Goal: Task Accomplishment & Management: Complete application form

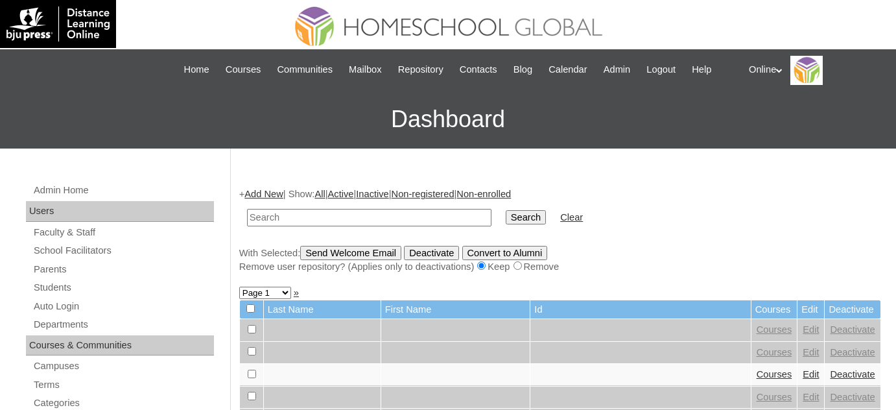
scroll to position [58, 0]
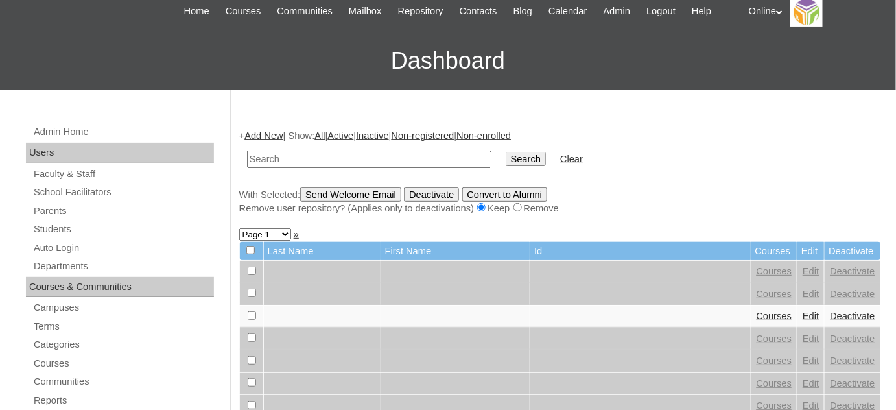
click at [329, 154] on input "text" at bounding box center [369, 159] width 244 height 18
type input "kyra yuna"
click at [506, 153] on input "Search" at bounding box center [526, 159] width 40 height 14
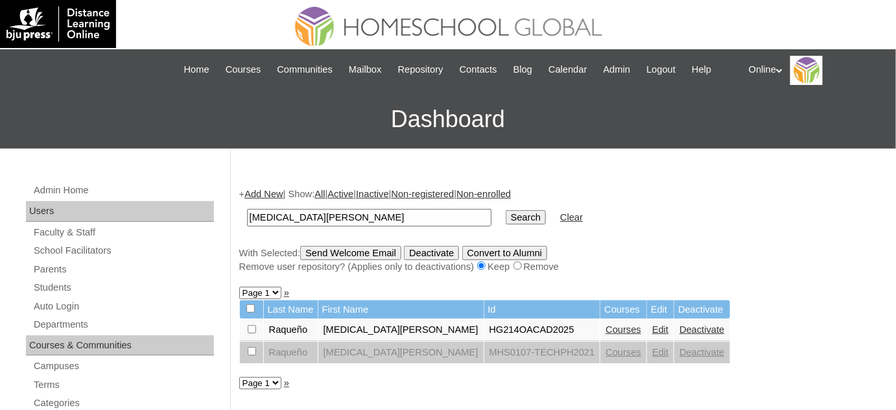
click at [606, 325] on link "Courses" at bounding box center [624, 329] width 36 height 10
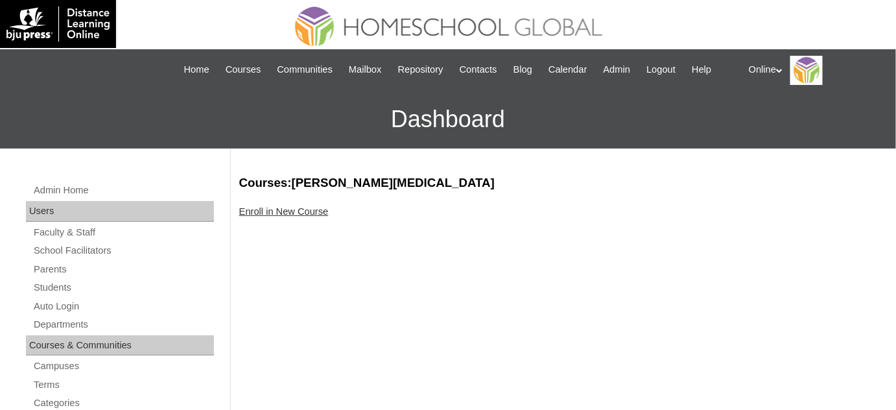
click at [316, 217] on div "Enroll in New Course" at bounding box center [560, 212] width 642 height 14
click at [314, 214] on link "Enroll in New Course" at bounding box center [283, 211] width 89 height 10
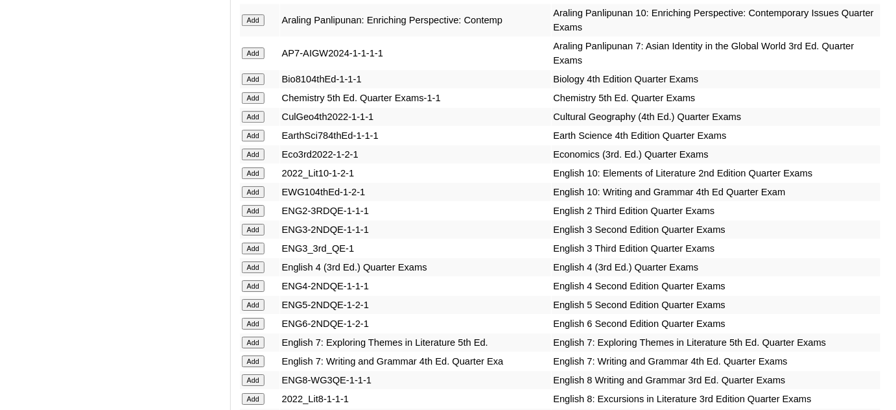
scroll to position [1297, 0]
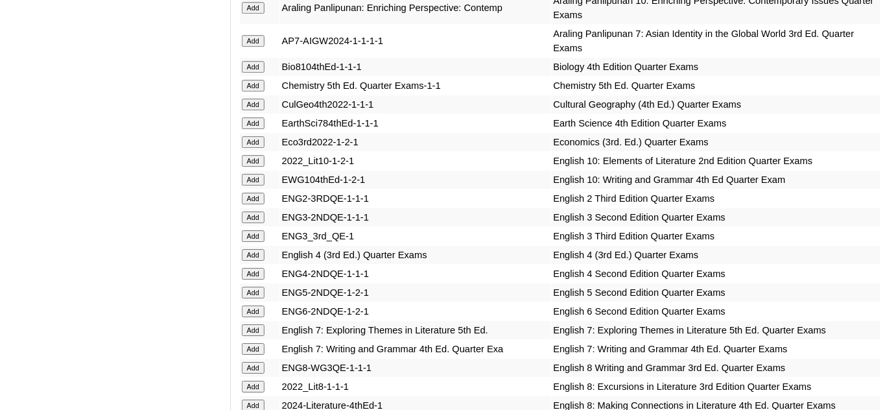
click at [255, 249] on input "Add" at bounding box center [253, 255] width 23 height 12
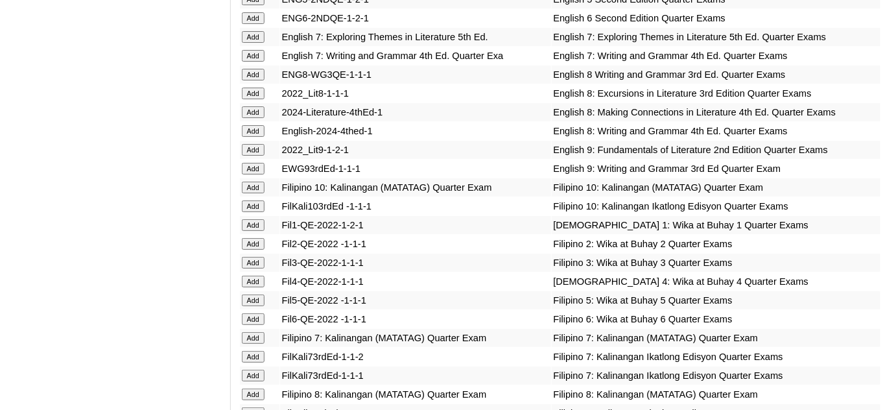
scroll to position [1591, 0]
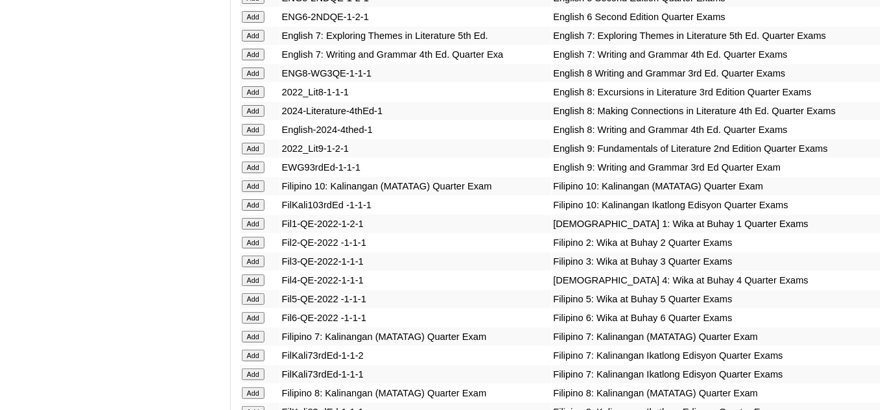
click at [257, 274] on input "Add" at bounding box center [253, 280] width 23 height 12
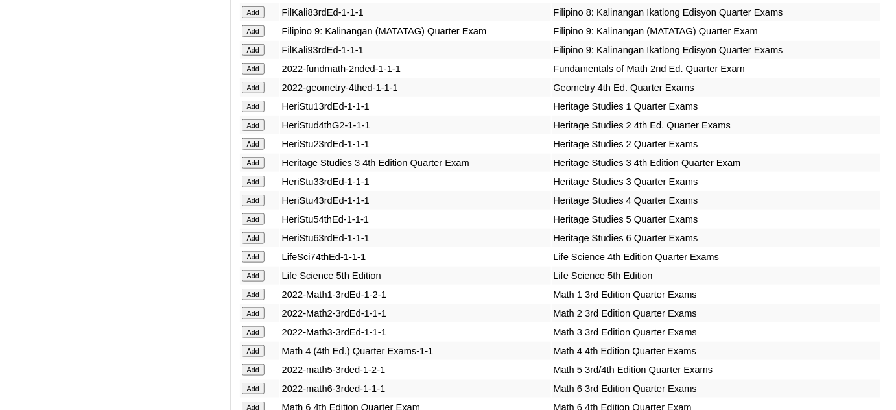
scroll to position [2004, 0]
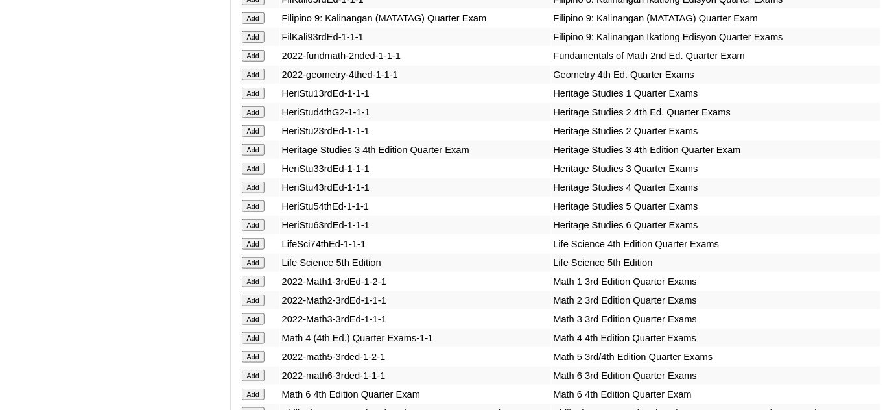
click at [249, 332] on input "Add" at bounding box center [253, 338] width 23 height 12
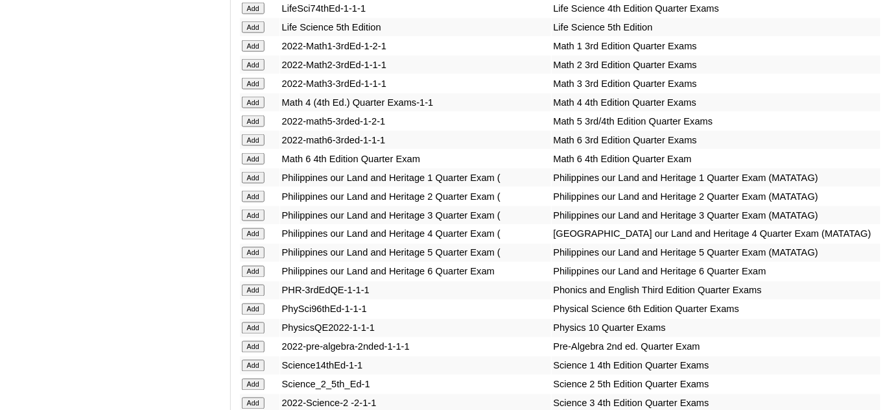
scroll to position [2240, 0]
click at [248, 239] on input "Add" at bounding box center [253, 234] width 23 height 12
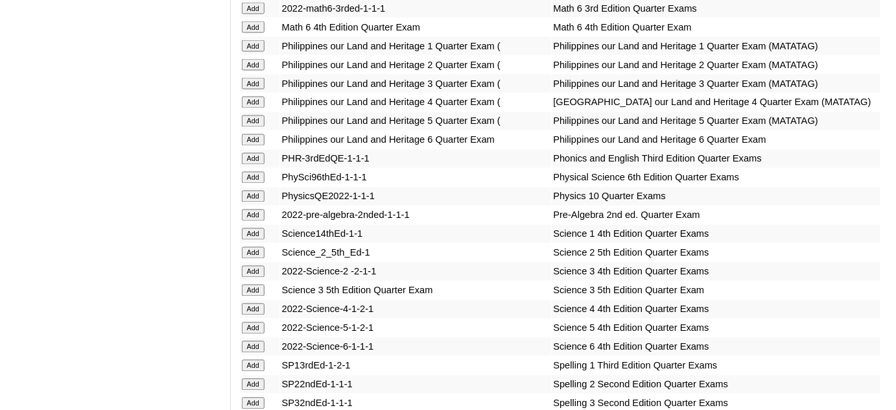
scroll to position [2417, 0]
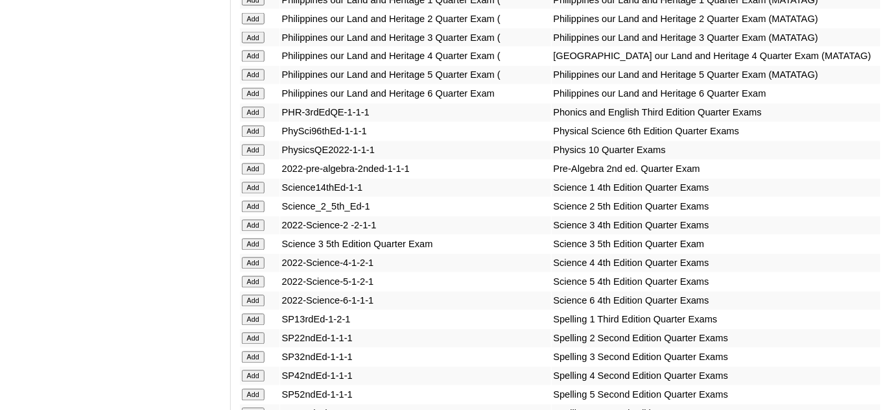
click at [252, 269] on input "Add" at bounding box center [253, 263] width 23 height 12
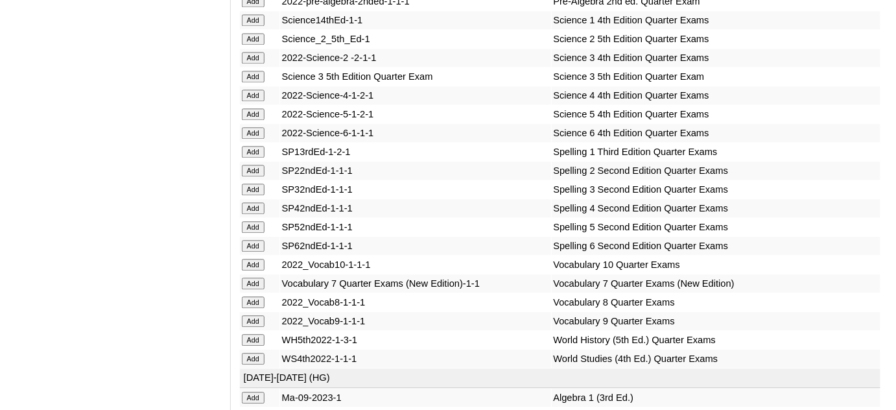
scroll to position [2594, 0]
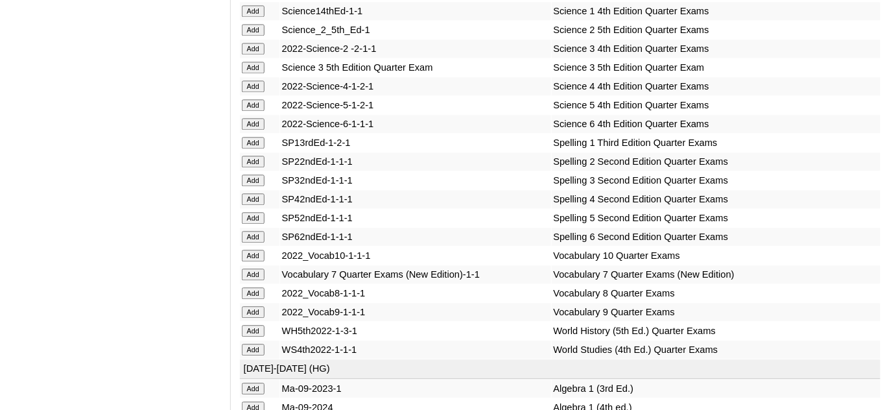
click at [258, 205] on input "Add" at bounding box center [253, 199] width 23 height 12
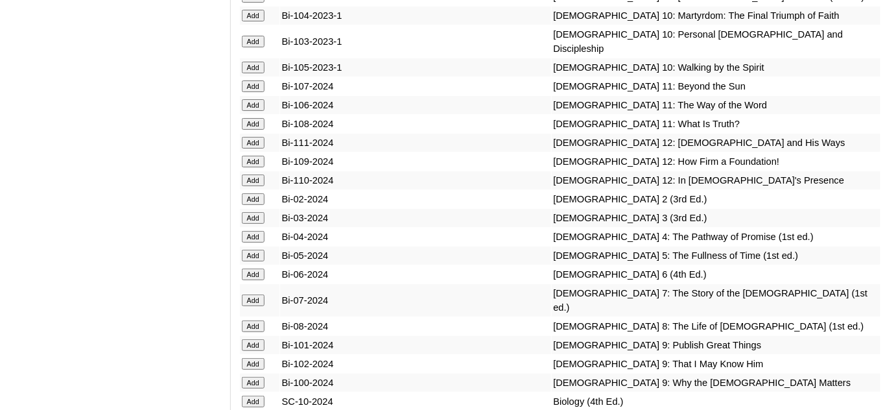
scroll to position [3300, 0]
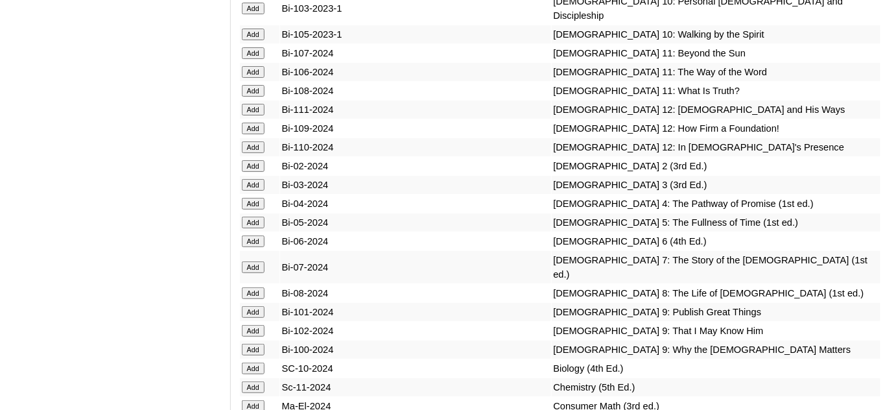
click at [258, 209] on input "Add" at bounding box center [253, 204] width 23 height 12
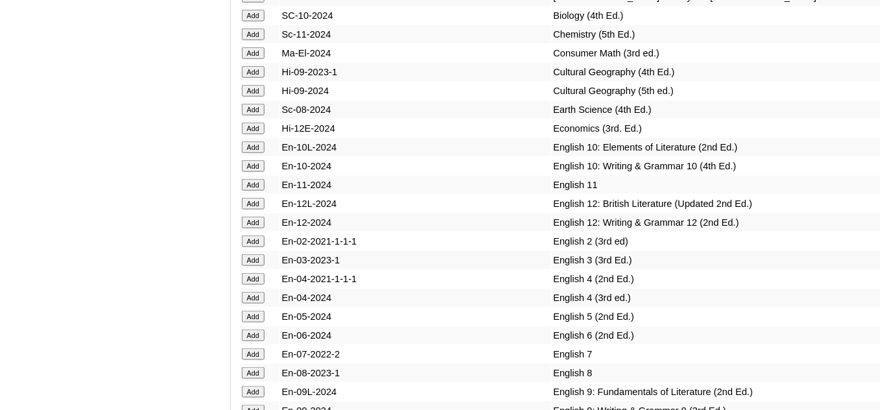
scroll to position [3654, 0]
click at [246, 302] on input "Add" at bounding box center [253, 296] width 23 height 12
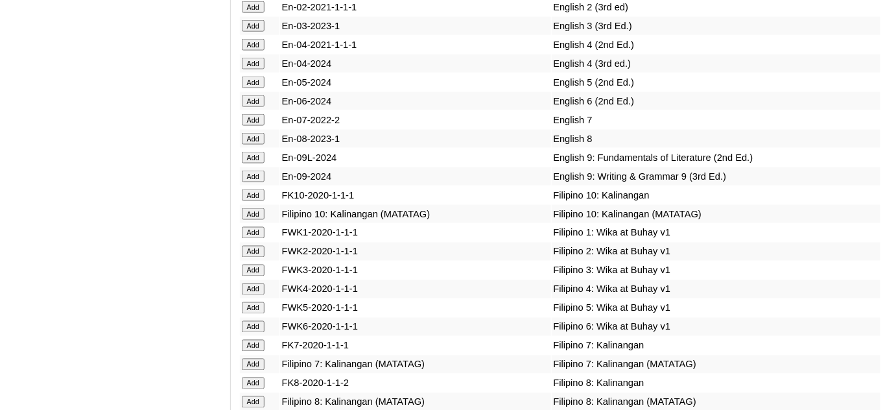
scroll to position [3890, 0]
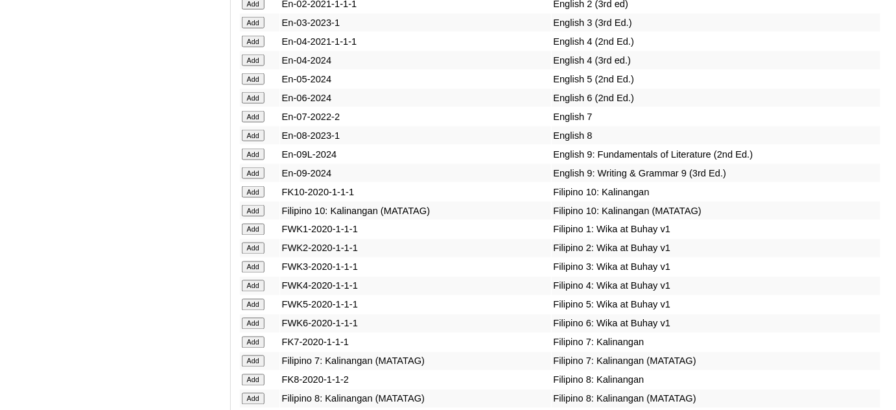
click at [257, 290] on input "Add" at bounding box center [253, 286] width 23 height 12
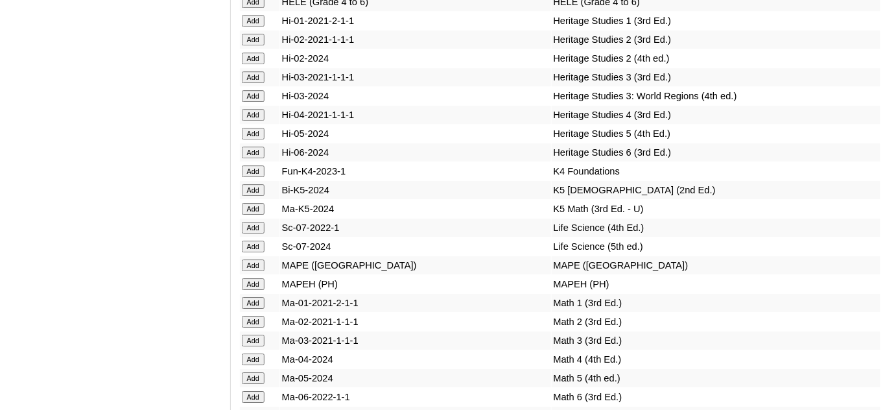
scroll to position [4597, 0]
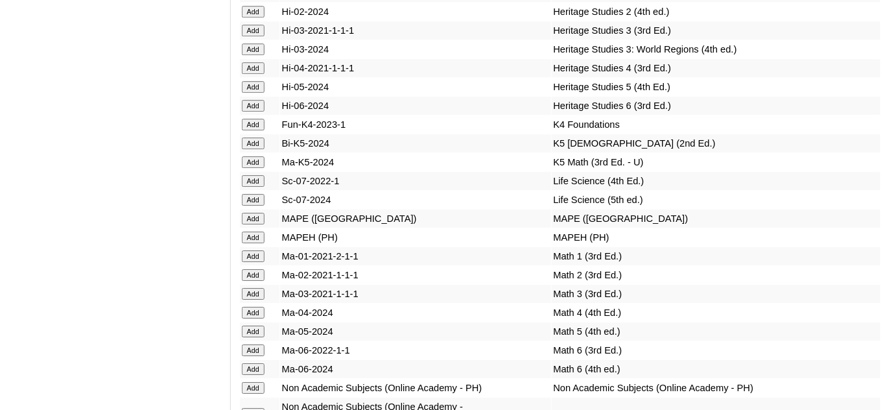
click at [252, 311] on input "Add" at bounding box center [253, 313] width 23 height 12
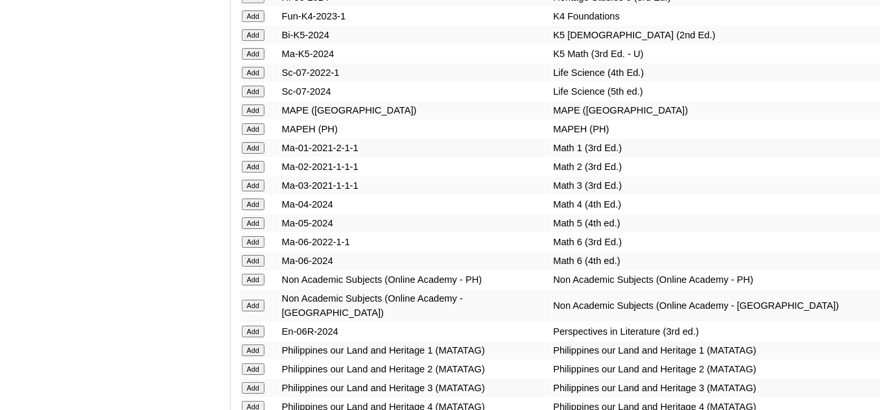
scroll to position [4715, 0]
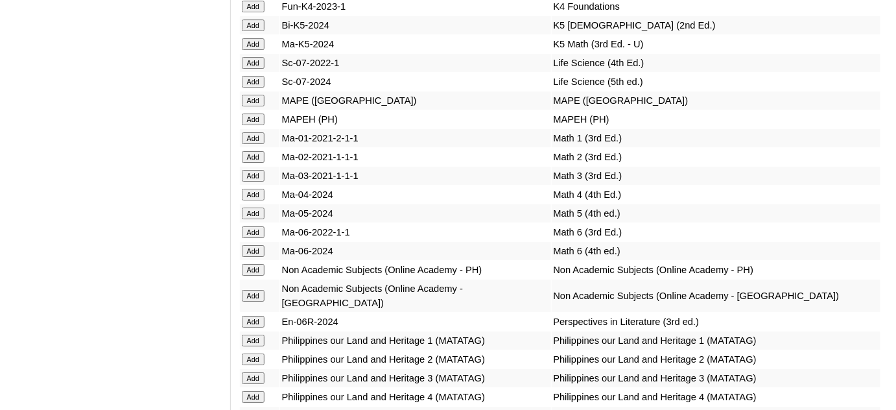
click at [252, 267] on input "Add" at bounding box center [253, 270] width 23 height 12
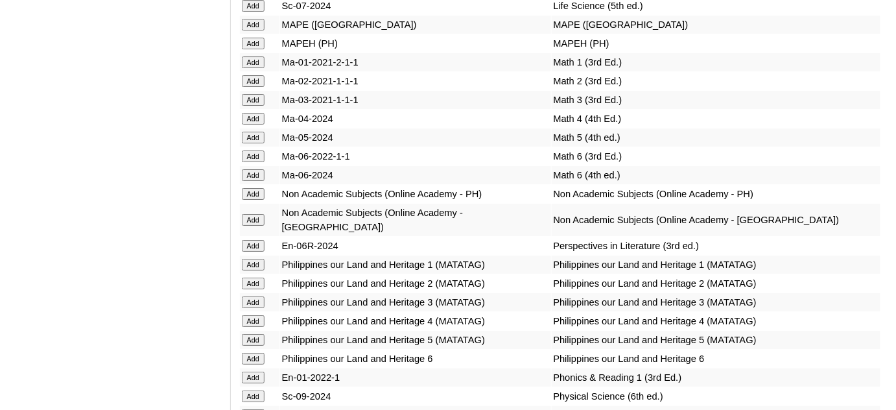
scroll to position [4833, 0]
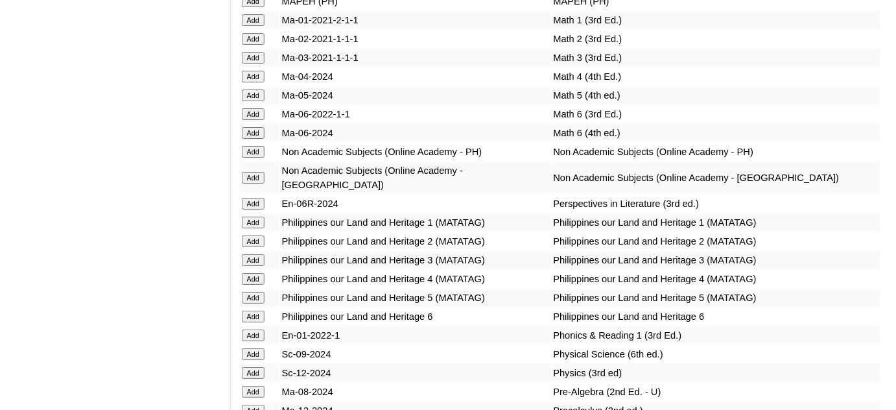
click at [261, 273] on input "Add" at bounding box center [253, 279] width 23 height 12
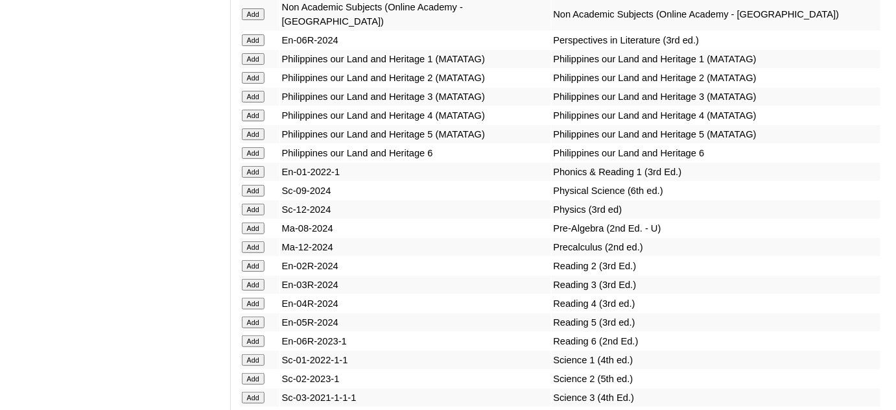
scroll to position [5010, 0]
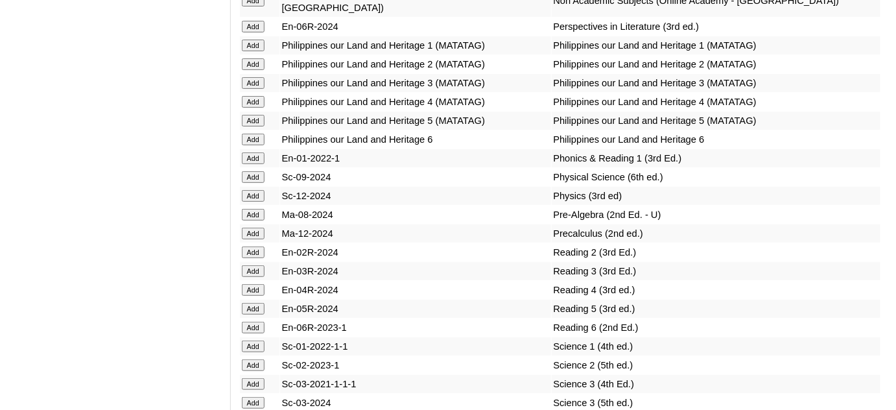
click at [255, 284] on input "Add" at bounding box center [253, 290] width 23 height 12
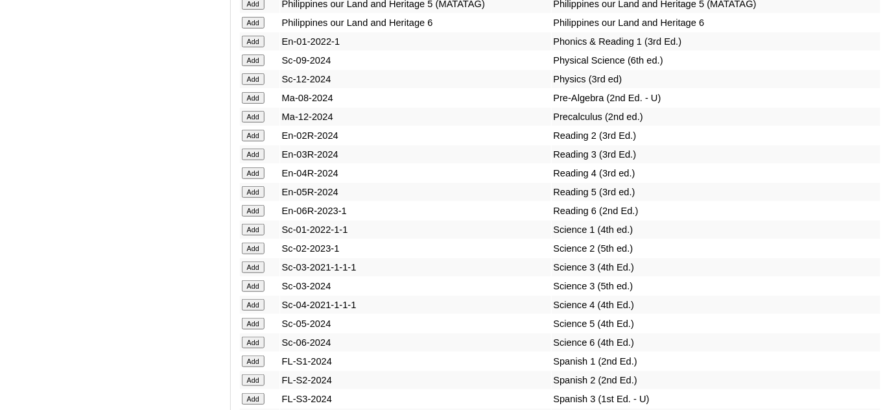
scroll to position [5128, 0]
click at [252, 298] on input "Add" at bounding box center [253, 304] width 23 height 12
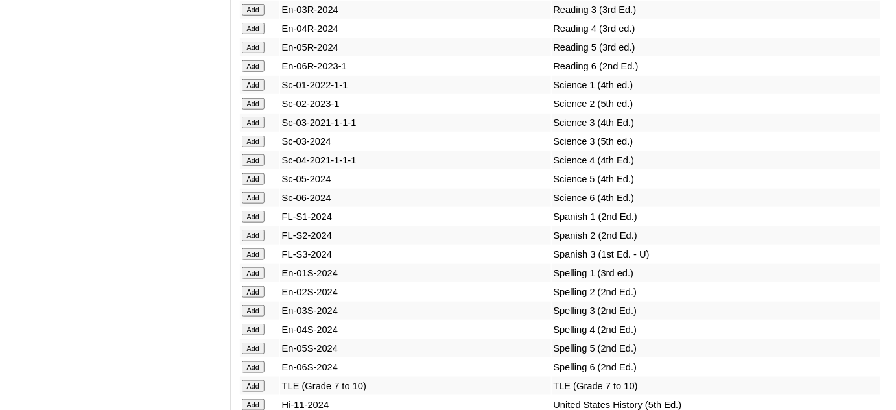
scroll to position [5304, 0]
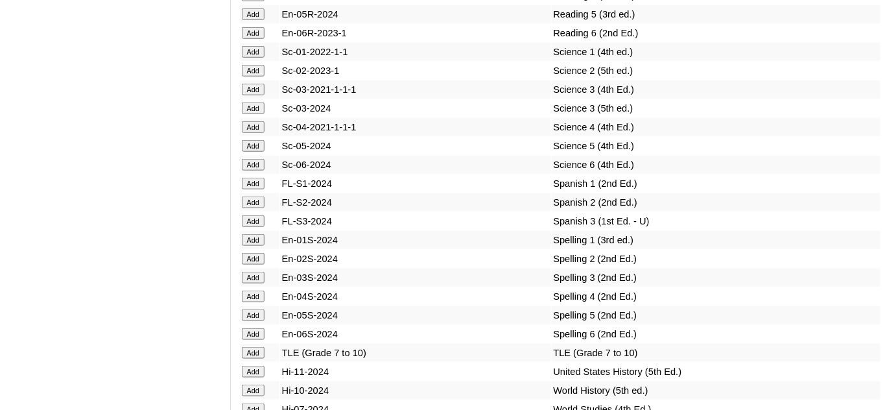
click at [254, 290] on input "Add" at bounding box center [253, 296] width 23 height 12
